Goal: Transaction & Acquisition: Subscribe to service/newsletter

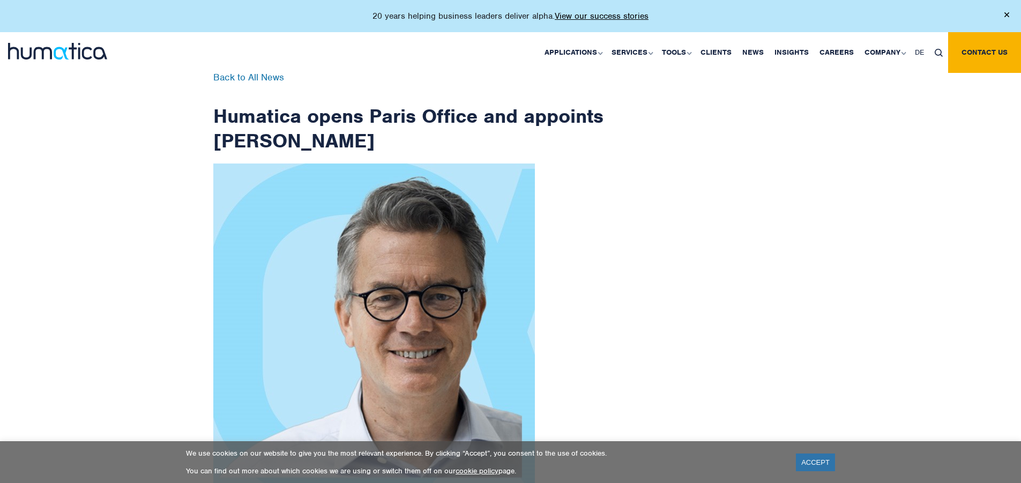
scroll to position [1710, 0]
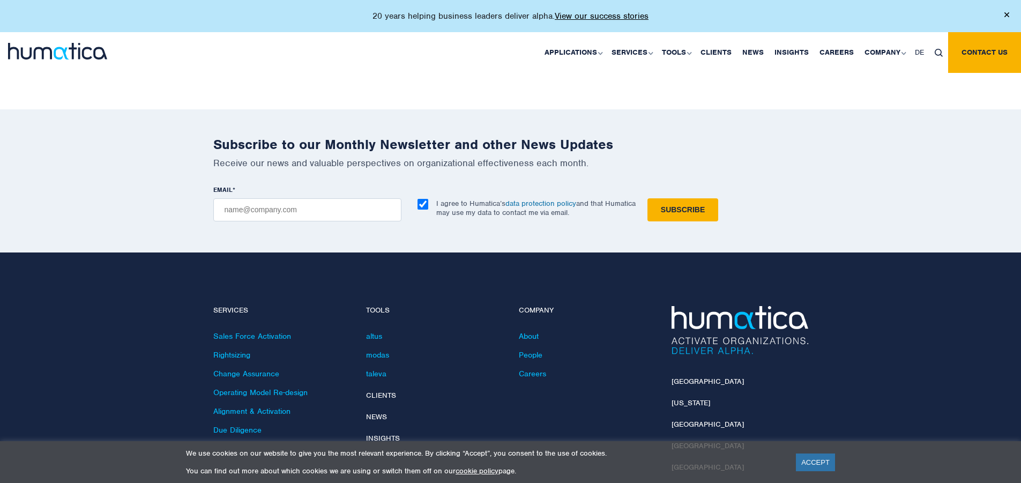
checkbox input "true"
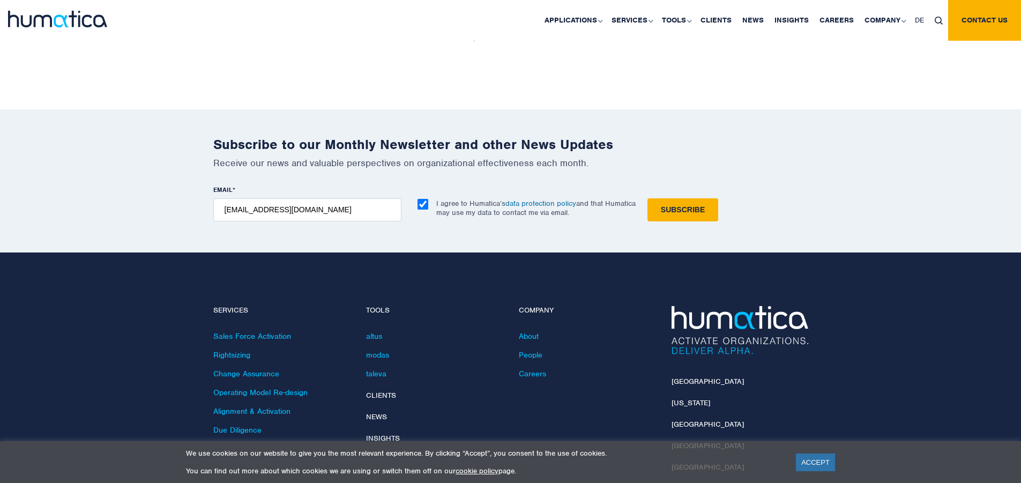
type input "[EMAIL_ADDRESS][DOMAIN_NAME]"
click at [648, 198] on input "Subscribe" at bounding box center [683, 209] width 71 height 23
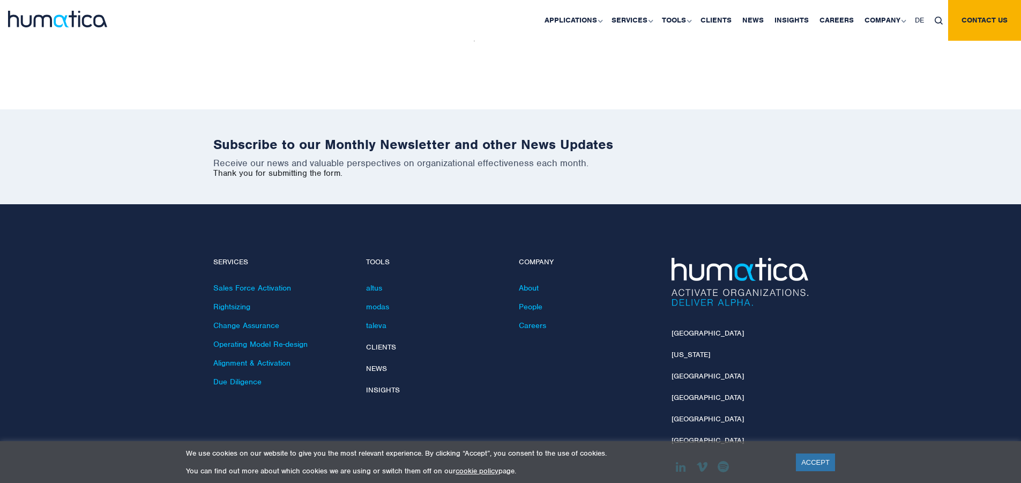
scroll to position [1662, 0]
